Goal: Check status

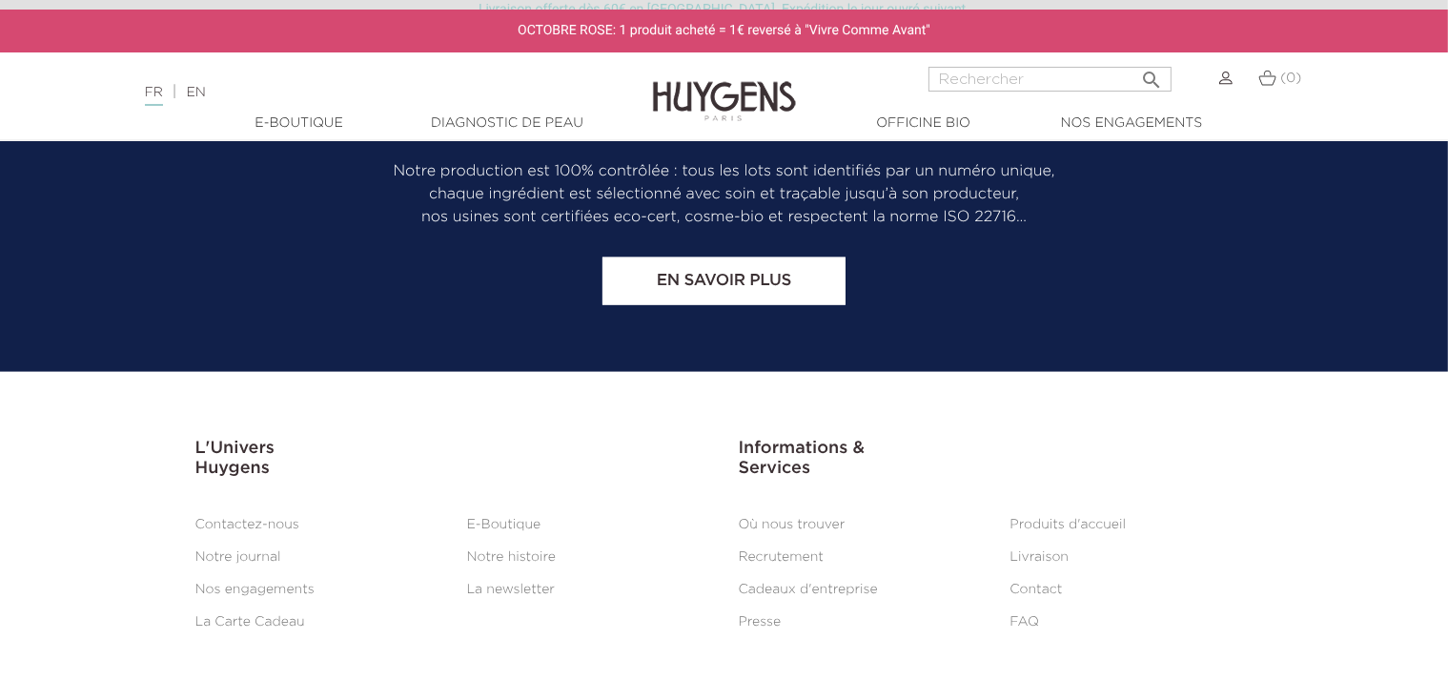
scroll to position [2688, 0]
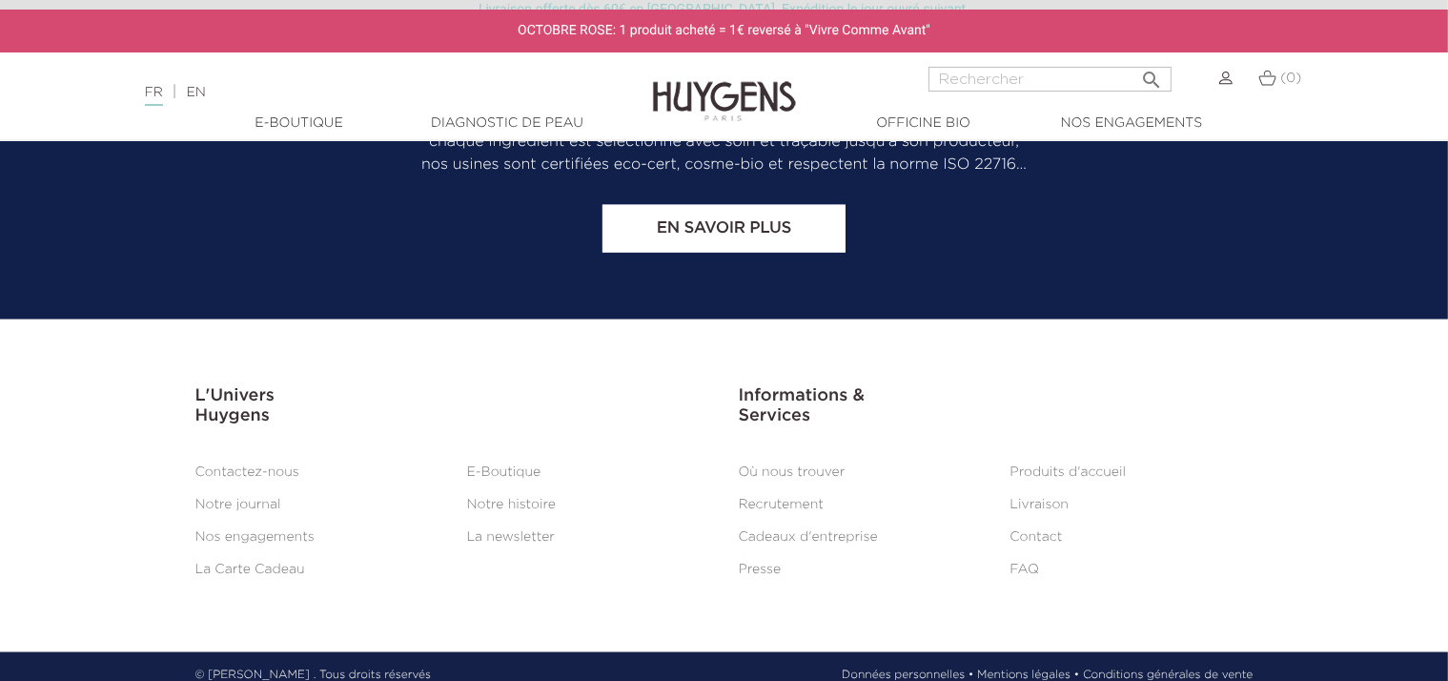
click at [1029, 500] on link "Livraison" at bounding box center [1039, 504] width 59 height 13
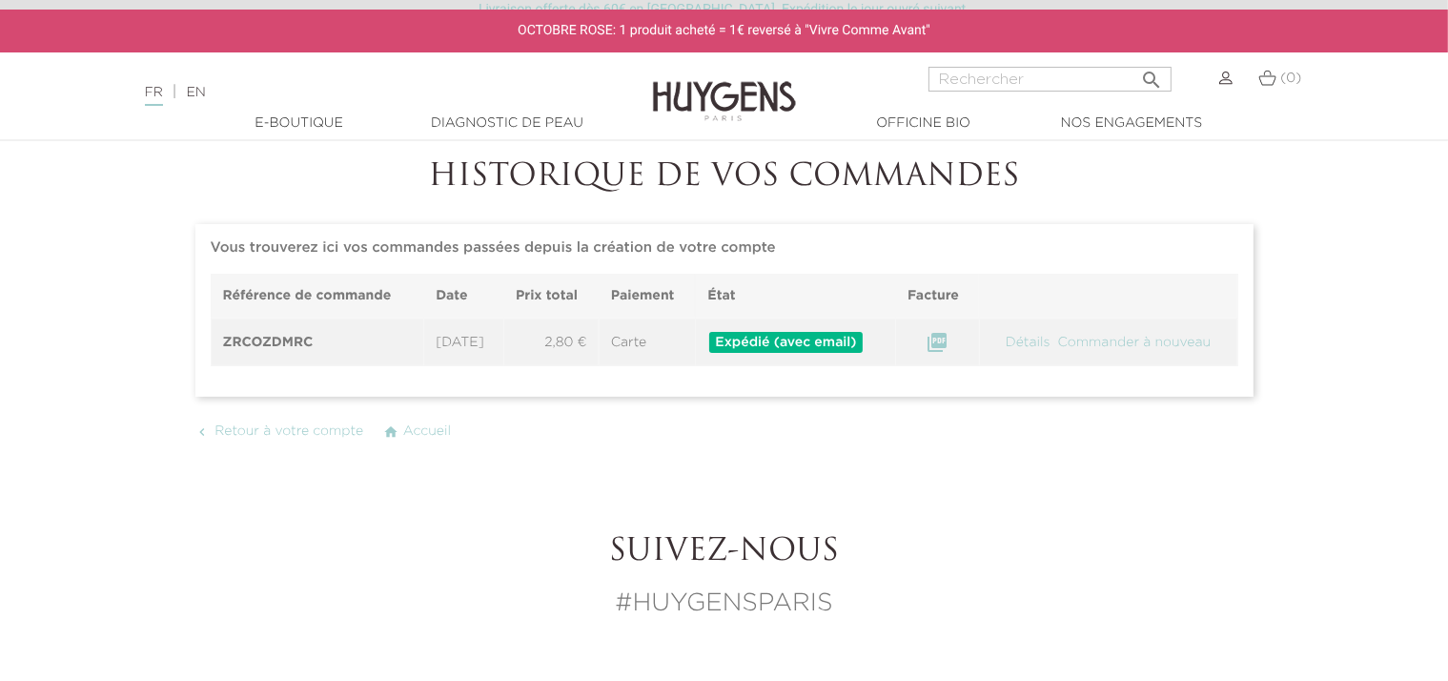
scroll to position [145, 0]
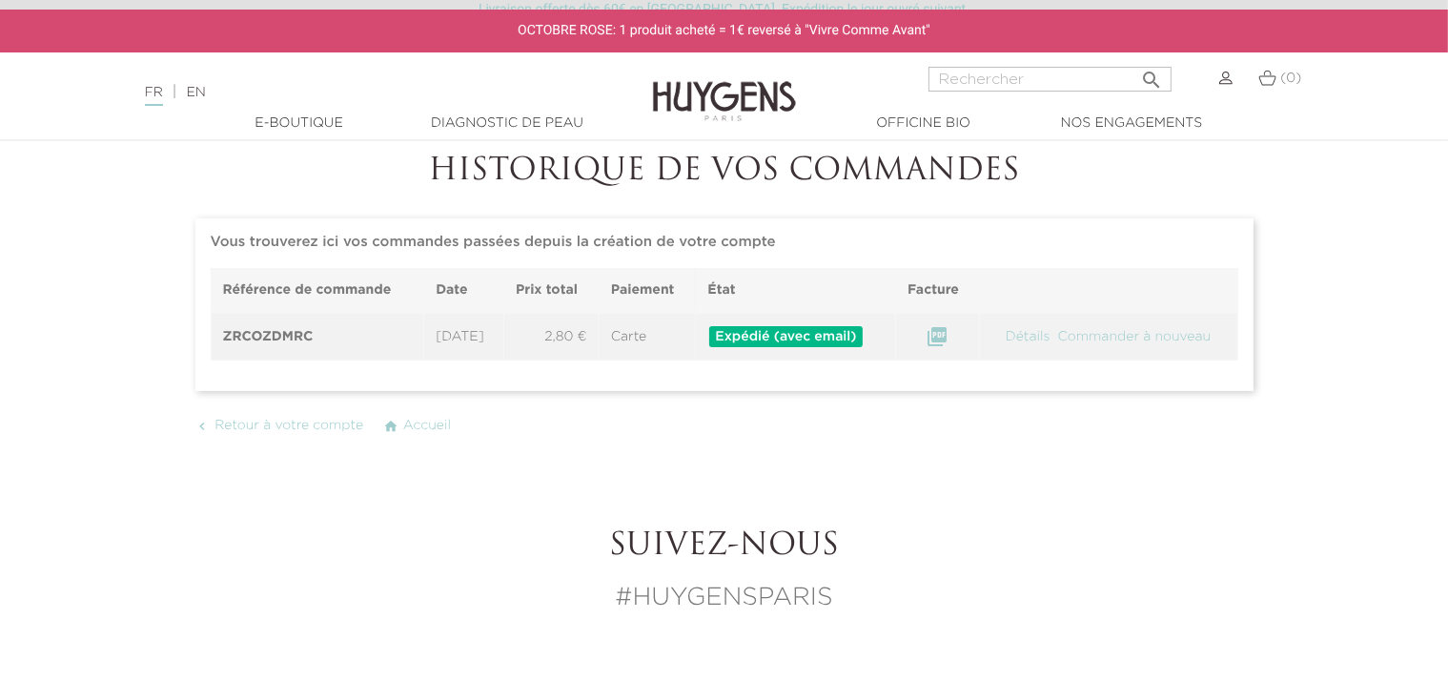
click at [1043, 334] on link "Détails" at bounding box center [1028, 336] width 49 height 13
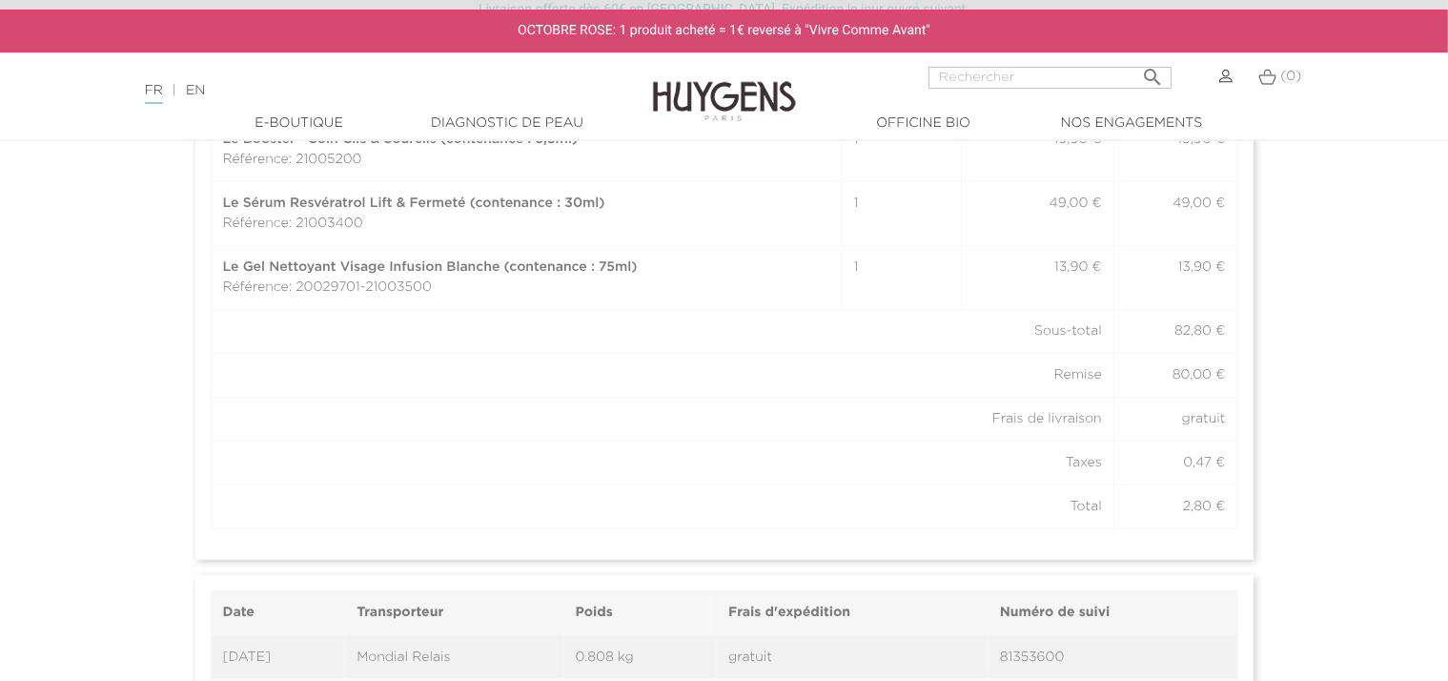
scroll to position [1375, 0]
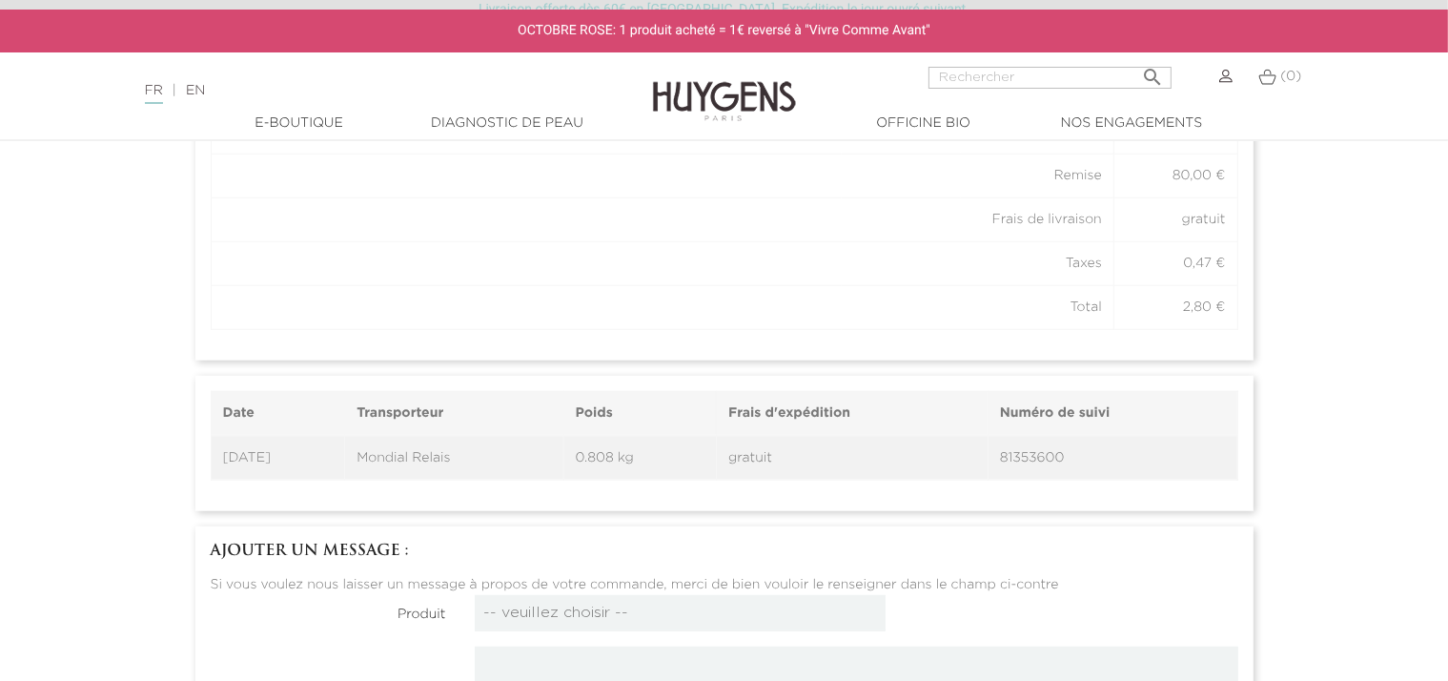
click at [1078, 459] on td "81353600" at bounding box center [1113, 458] width 250 height 45
click at [1052, 461] on td "81353600" at bounding box center [1113, 458] width 250 height 45
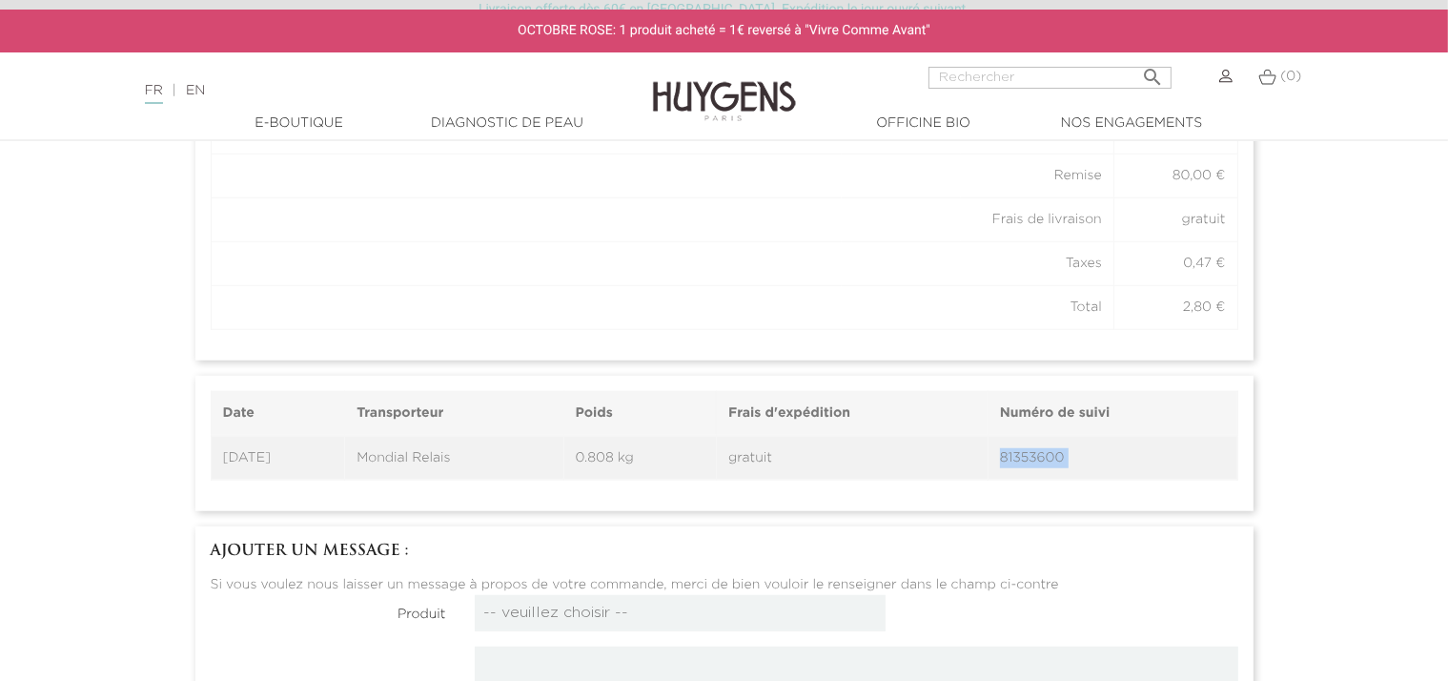
copy section "81353600 Date 30/09/2025 Transporteur Mondial Relais Poids 0.808 kg Frais d'exp…"
